Goal: Use online tool/utility: Utilize a website feature to perform a specific function

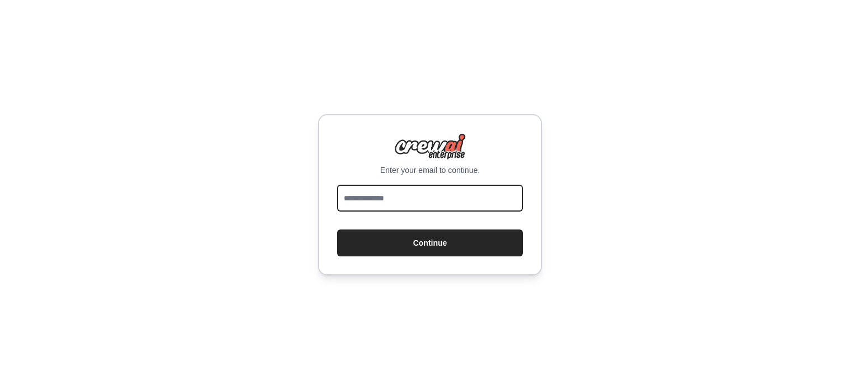
click at [371, 204] on input "email" at bounding box center [430, 198] width 186 height 27
type input "**********"
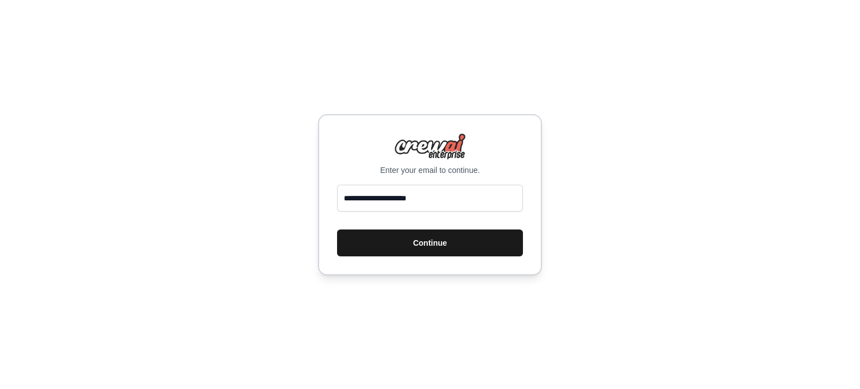
click at [420, 246] on button "Continue" at bounding box center [430, 242] width 186 height 27
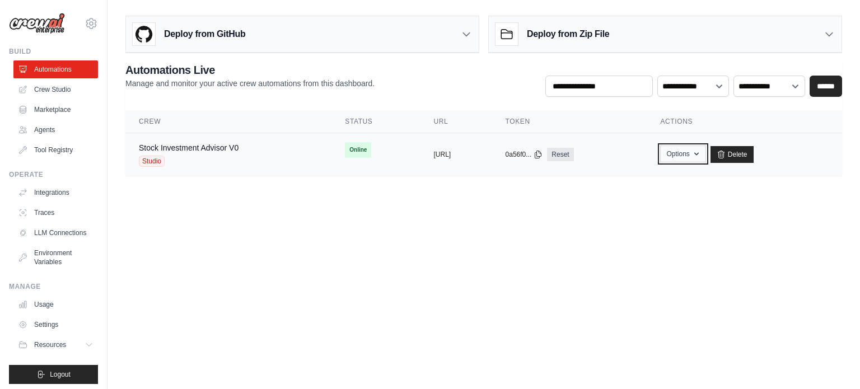
click at [701, 156] on icon "button" at bounding box center [696, 153] width 9 height 9
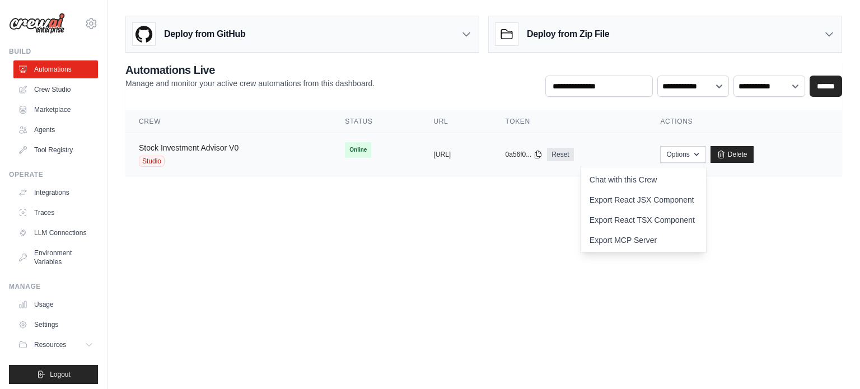
click at [214, 145] on link "Stock Investment Advisor V0" at bounding box center [189, 147] width 100 height 9
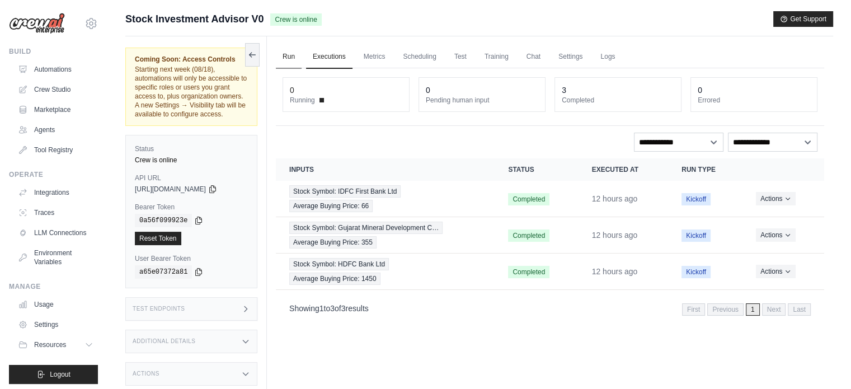
click at [287, 54] on link "Run" at bounding box center [289, 57] width 26 height 24
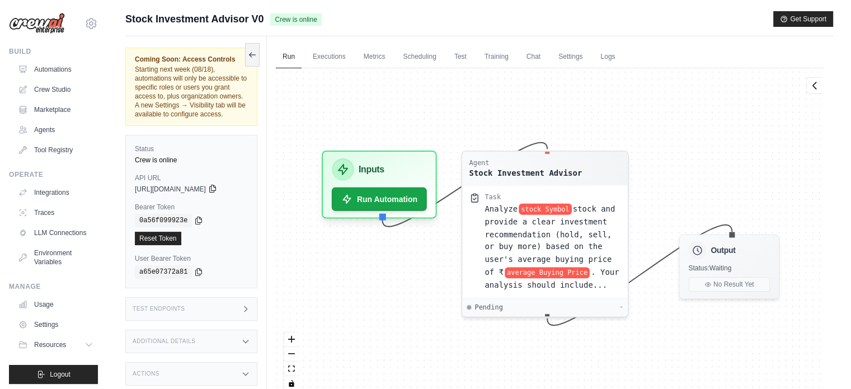
click at [217, 185] on icon at bounding box center [212, 188] width 9 height 9
click at [248, 309] on icon at bounding box center [245, 308] width 9 height 9
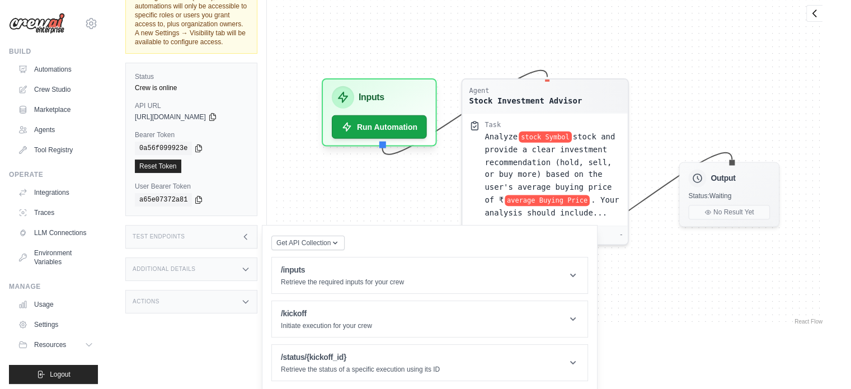
scroll to position [72, 0]
click at [243, 237] on icon at bounding box center [245, 237] width 9 height 9
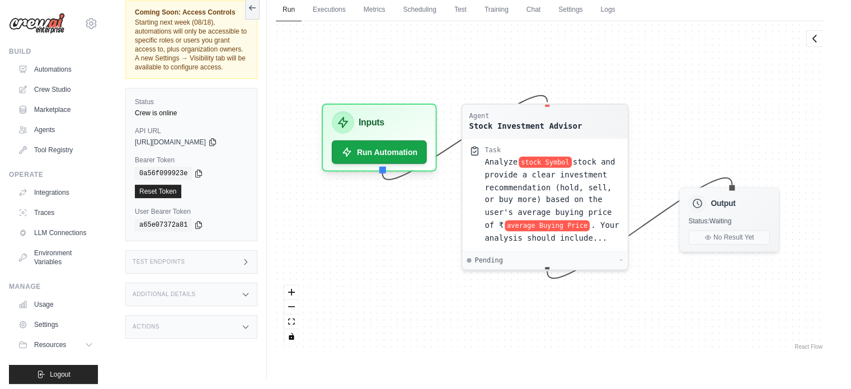
click at [248, 290] on icon at bounding box center [245, 294] width 9 height 9
click at [245, 326] on icon at bounding box center [245, 326] width 9 height 9
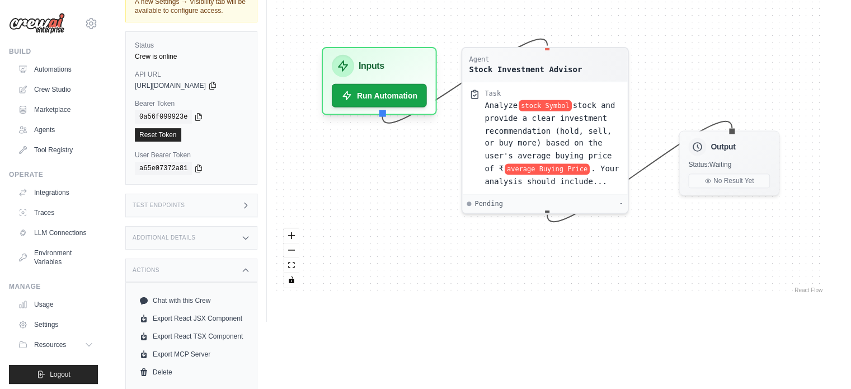
click at [245, 279] on div "Actions" at bounding box center [191, 271] width 132 height 24
